Goal: Navigation & Orientation: Go to known website

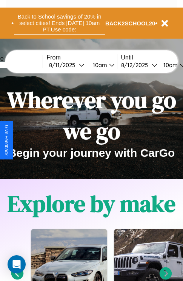
click at [59, 23] on button "Back to School savings of 20% in select cities! Ends [DATE] 10am PT. Use code:" at bounding box center [60, 22] width 92 height 23
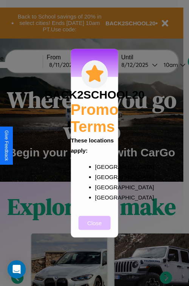
click at [95, 228] on button "Close" at bounding box center [95, 223] width 32 height 14
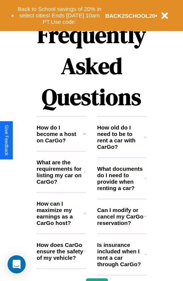
scroll to position [916, 0]
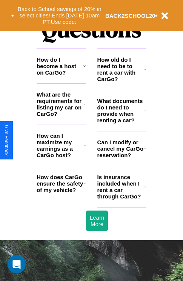
click at [122, 81] on h3 "How old do I need to be to rent a car with CarGo?" at bounding box center [121, 69] width 47 height 26
click at [122, 199] on h3 "Is insurance included when I rent a car through CarGo?" at bounding box center [121, 187] width 47 height 26
click at [146, 189] on icon at bounding box center [146, 186] width 2 height 6
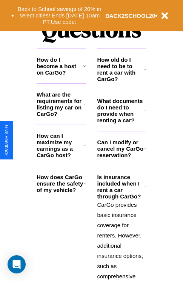
click at [61, 157] on h3 "How can I maximize my earnings as a CarGo host?" at bounding box center [60, 145] width 47 height 26
click at [85, 148] on icon at bounding box center [85, 145] width 2 height 6
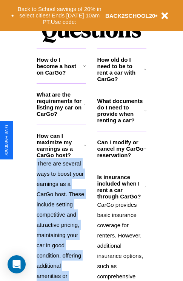
scroll to position [116, 0]
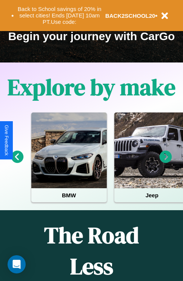
click at [17, 162] on icon at bounding box center [17, 157] width 12 height 12
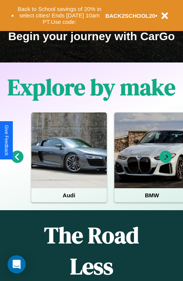
click at [166, 162] on icon at bounding box center [166, 157] width 12 height 12
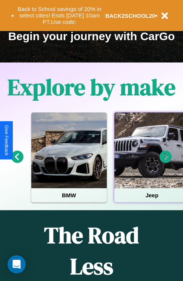
click at [152, 162] on div at bounding box center [153, 150] width 76 height 76
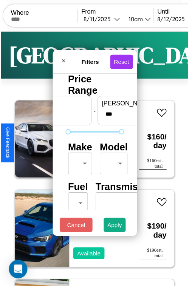
scroll to position [22, 0]
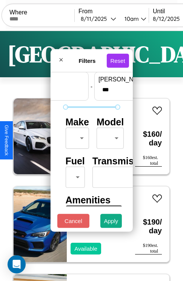
click at [76, 136] on body "CarGo Where From 8 / 11 / 2025 10am Until 8 / 12 / 2025 10am Become a Host Logi…" at bounding box center [91, 156] width 183 height 312
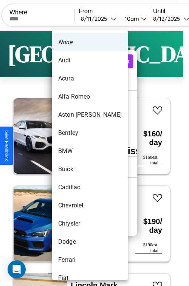
click at [76, 133] on li "Bentley" at bounding box center [90, 133] width 76 height 18
type input "*******"
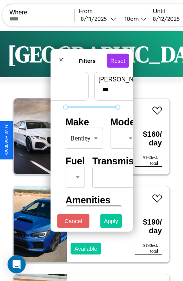
click at [112, 222] on button "Apply" at bounding box center [112, 221] width 22 height 14
